Goal: Navigation & Orientation: Understand site structure

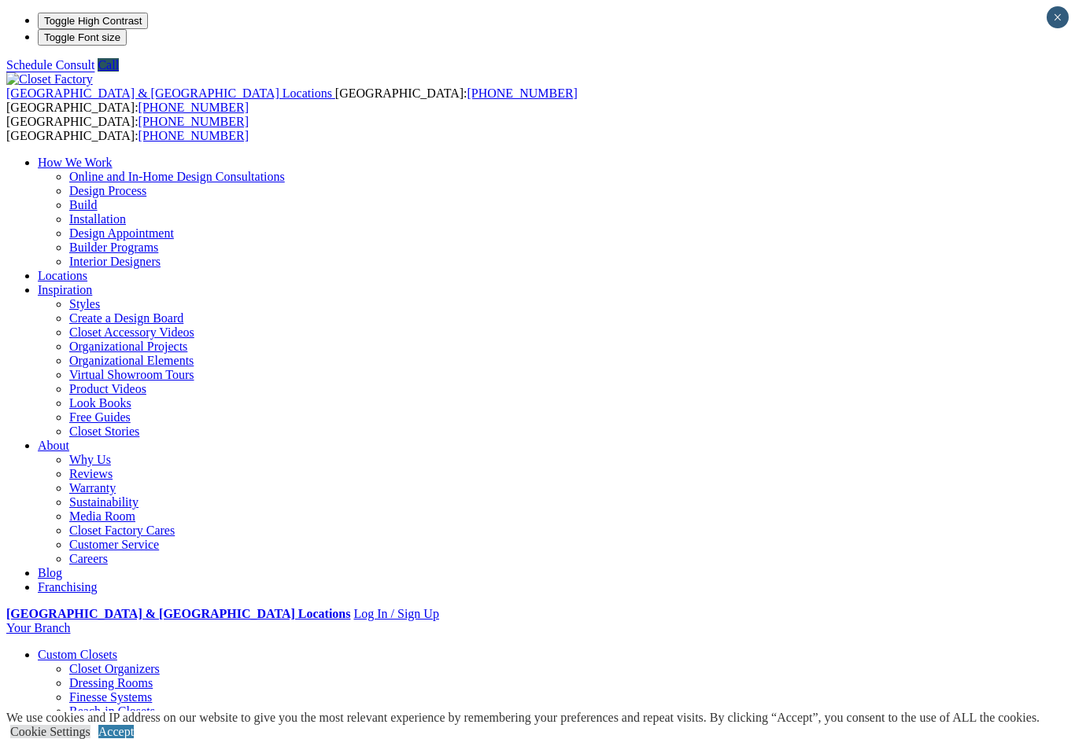
click at [93, 72] on img at bounding box center [49, 79] width 87 height 14
